Goal: Navigation & Orientation: Find specific page/section

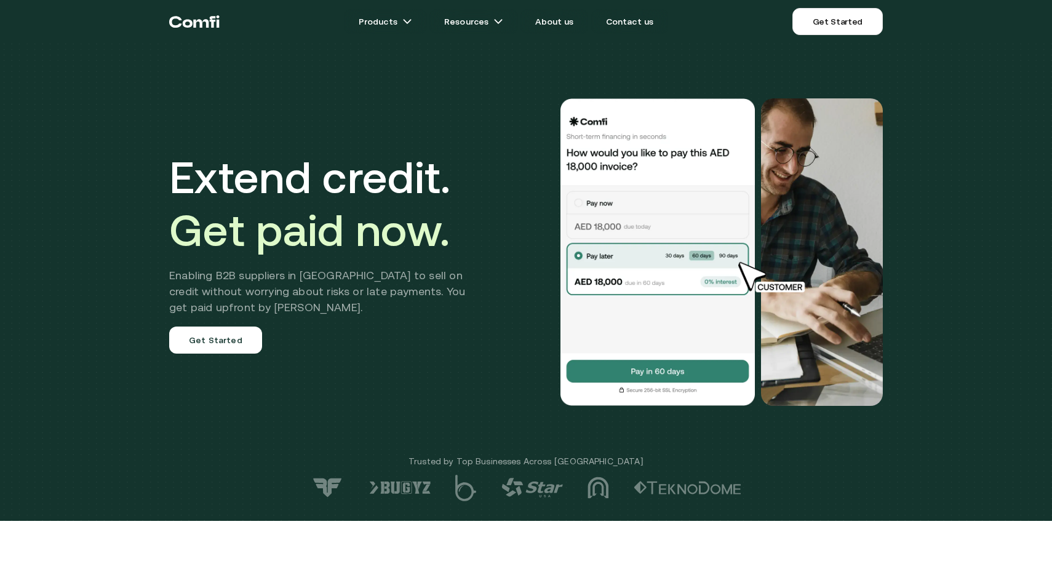
click at [192, 23] on icon "Return to the top of the Comfi home page" at bounding box center [188, 24] width 10 height 8
click at [185, 22] on icon "Return to the top of the Comfi home page" at bounding box center [194, 21] width 50 height 37
click at [561, 23] on link "About us" at bounding box center [554, 21] width 68 height 25
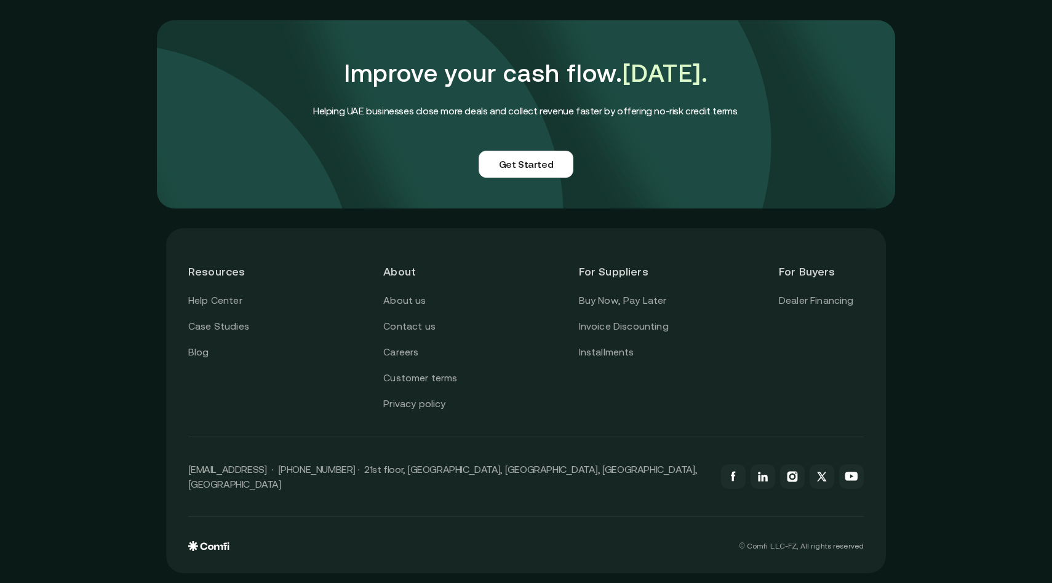
scroll to position [2970, 0]
drag, startPoint x: 237, startPoint y: 544, endPoint x: 199, endPoint y: 560, distance: 41.6
click at [199, 560] on div "Resources Help Center Case Studies Blog About About us Contact us Careers Custo…" at bounding box center [526, 400] width 720 height 345
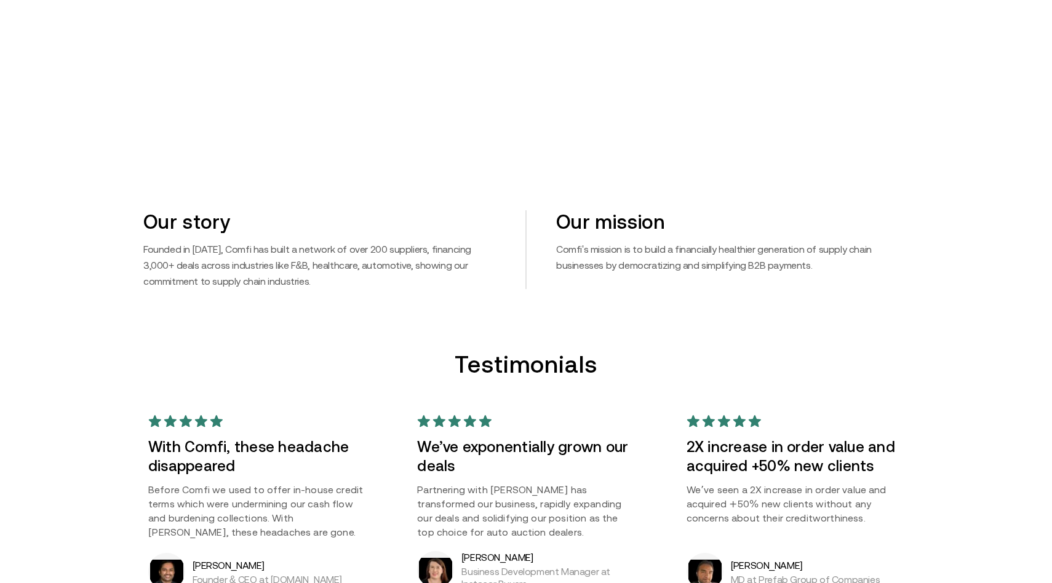
scroll to position [0, 0]
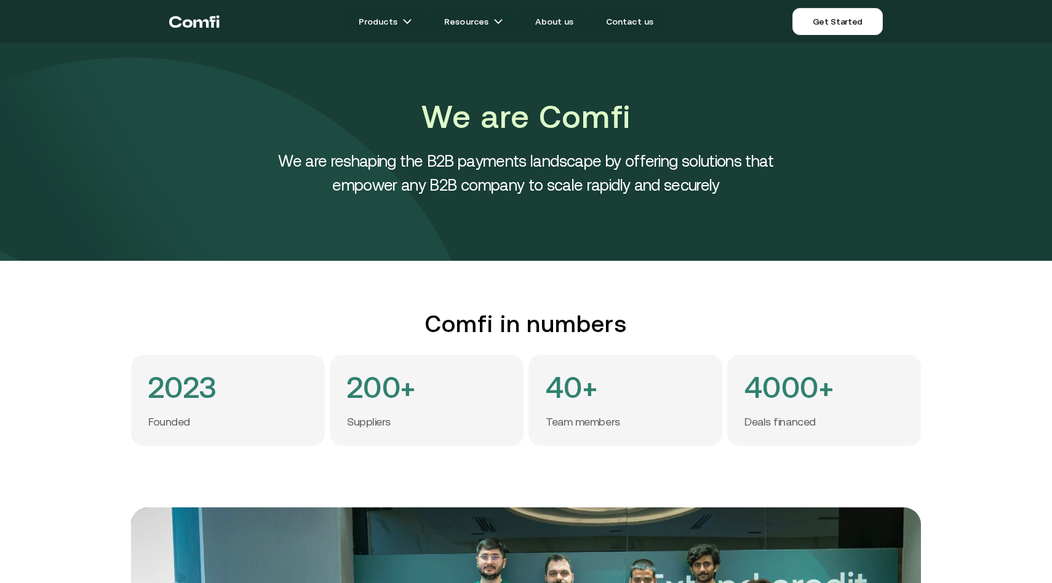
drag, startPoint x: 230, startPoint y: 17, endPoint x: 201, endPoint y: 38, distance: 36.5
click at [201, 38] on nav "Products Resources About us Contact us Get Started Menu Close" at bounding box center [526, 21] width 738 height 43
drag, startPoint x: 163, startPoint y: 20, endPoint x: 236, endPoint y: 15, distance: 72.7
click at [236, 15] on nav "Products Resources About us Contact us Get Started Menu Close" at bounding box center [526, 21] width 738 height 43
drag, startPoint x: 541, startPoint y: 116, endPoint x: 636, endPoint y: 114, distance: 94.8
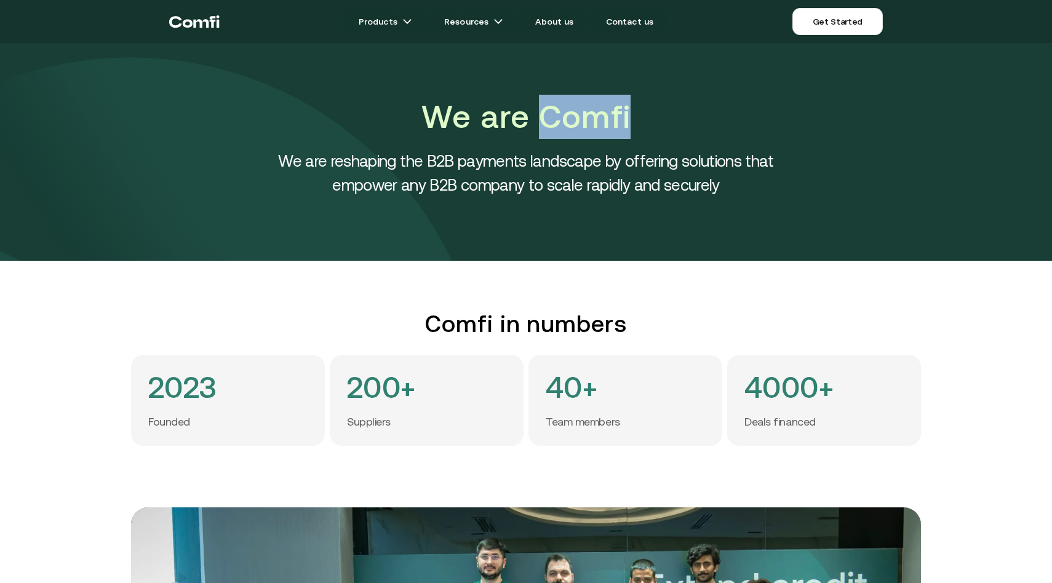
click at [636, 114] on h1 "We are Comfi" at bounding box center [526, 117] width 554 height 44
copy h1 "Comfi"
click at [928, 326] on div "Comfi in numbers 2023 Founded 200+ Suppliers 40+ Team members 4000+ Deals finan…" at bounding box center [526, 378] width 1052 height 136
